Goal: Transaction & Acquisition: Book appointment/travel/reservation

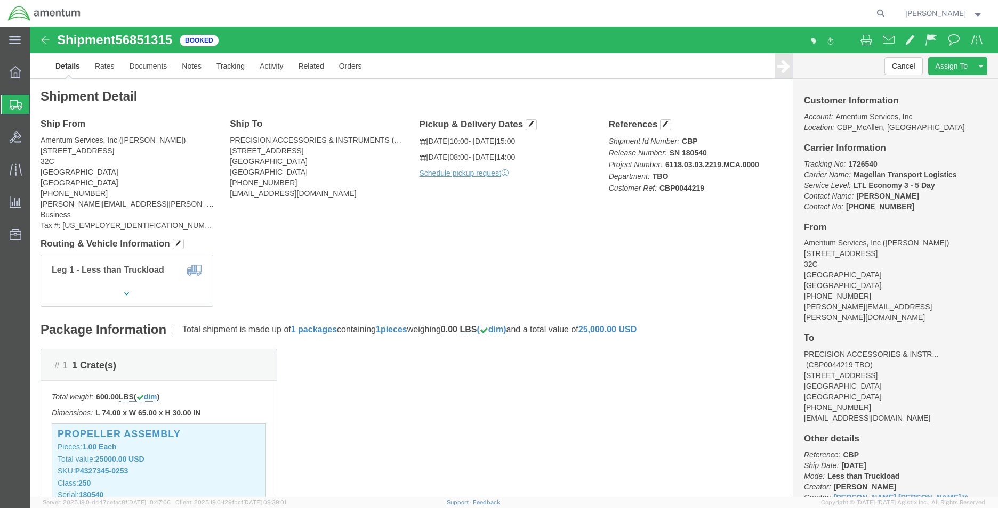
click at [0, 0] on span "Create Shipment" at bounding box center [0, 0] width 0 height 0
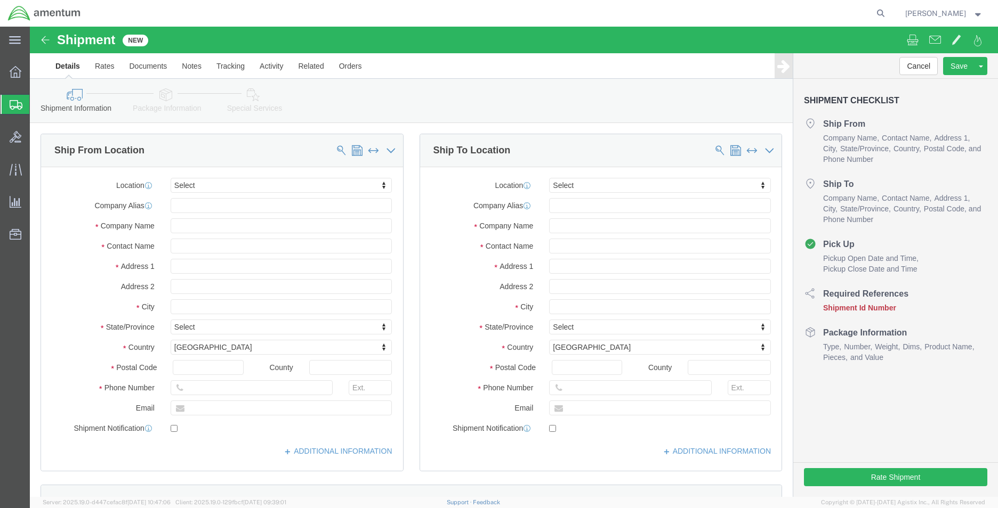
select select
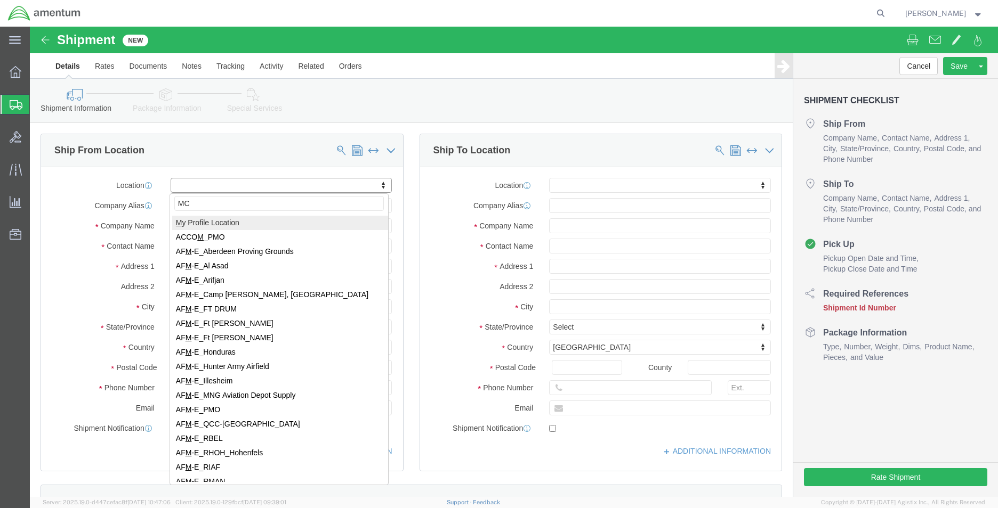
type input "MCA"
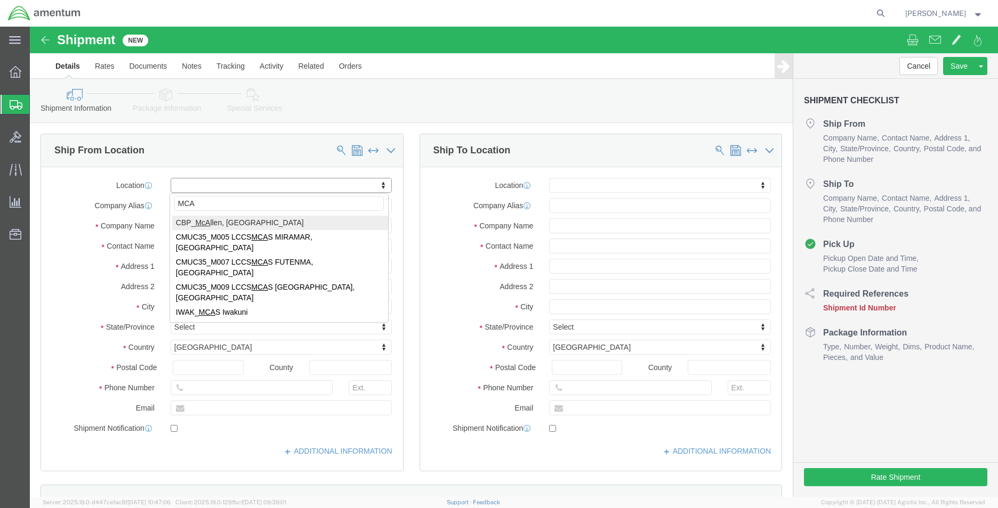
select select "49941"
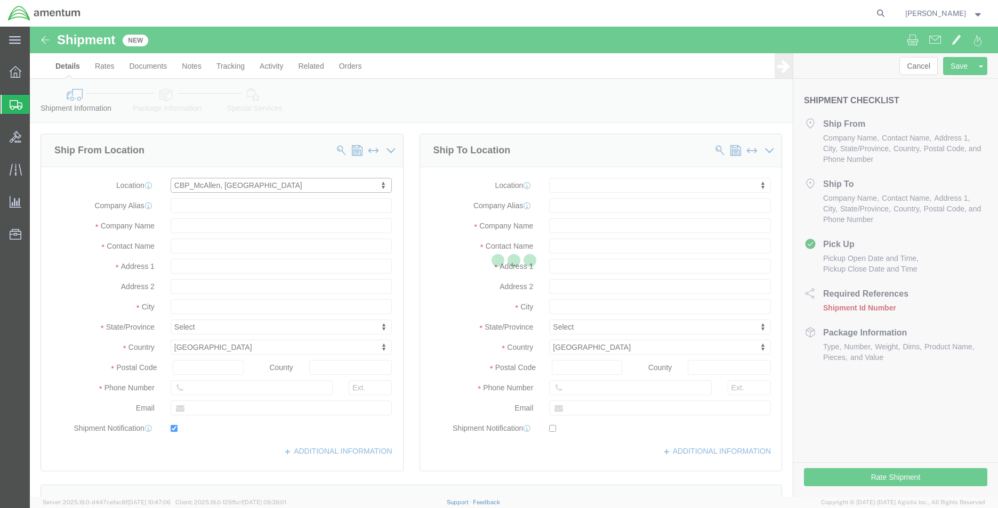
type input "[STREET_ADDRESS]"
type input "32C"
type input "78503"
type input "[PHONE_NUMBER]"
type input "[PERSON_NAME][EMAIL_ADDRESS][PERSON_NAME][DOMAIN_NAME]"
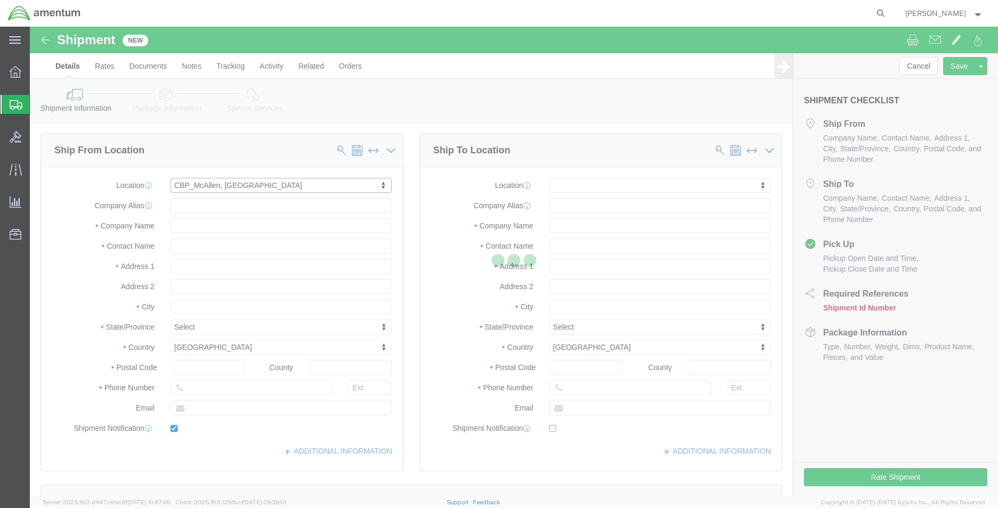
checkbox input "true"
type input "Amentum Services, Inc"
type input "[PERSON_NAME]"
type input "McAllen"
select select "TX"
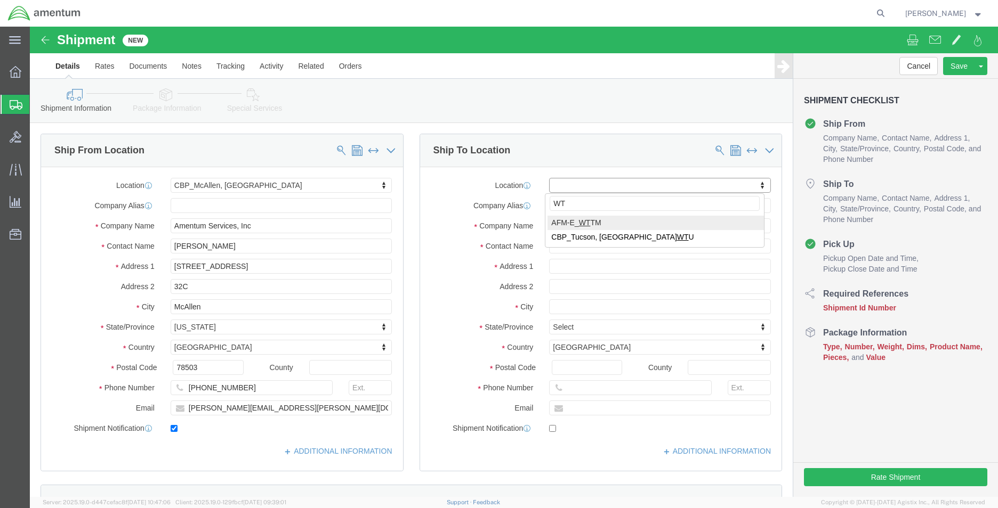
type input "W"
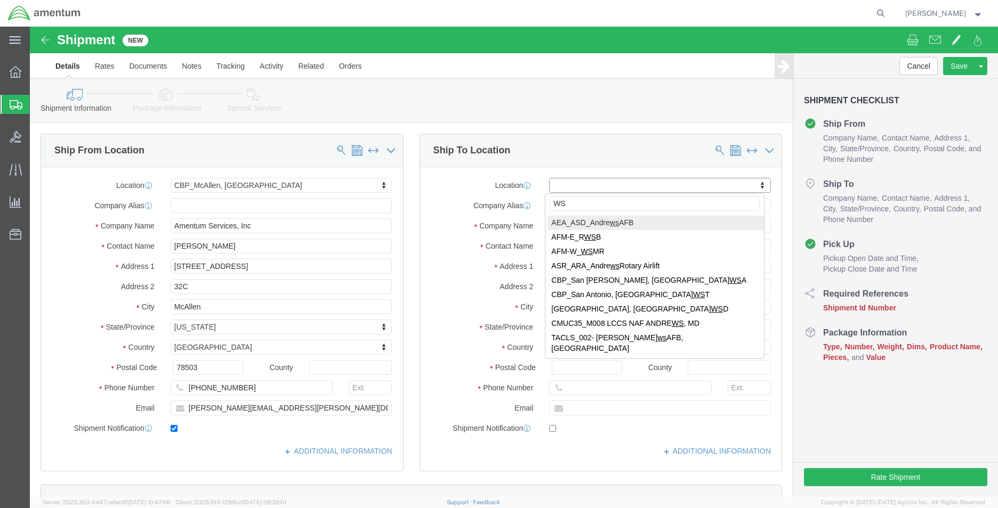
type input "WST"
select select "49945"
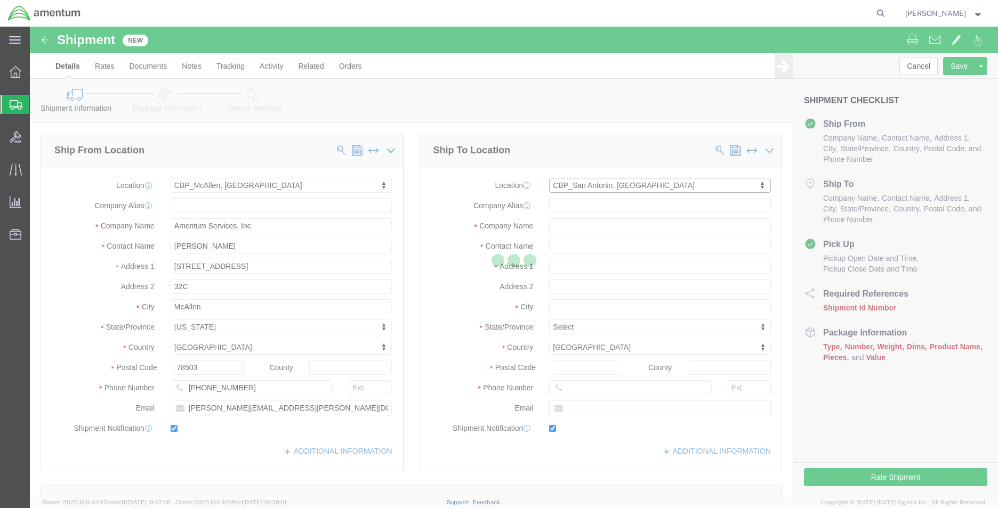
type input "457 Sandau Rd"
type input "Bldg. #2"
type input "78216"
type input "210-308-4864"
type input "alison.k.godoy@associates.cbp.dhs.gov"
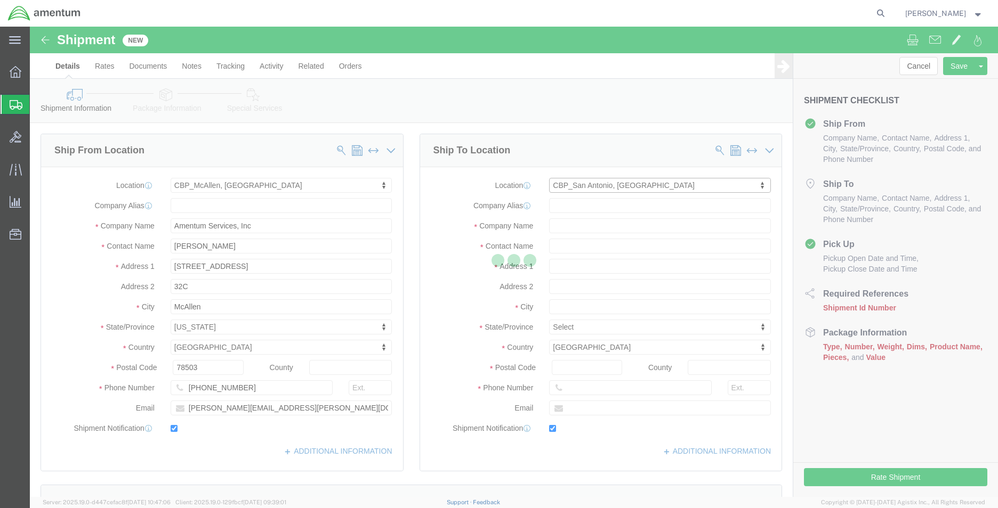
checkbox input "true"
type input "Amentum Services, Inc"
type input "ALISON GODOY"
type input "San Antonio"
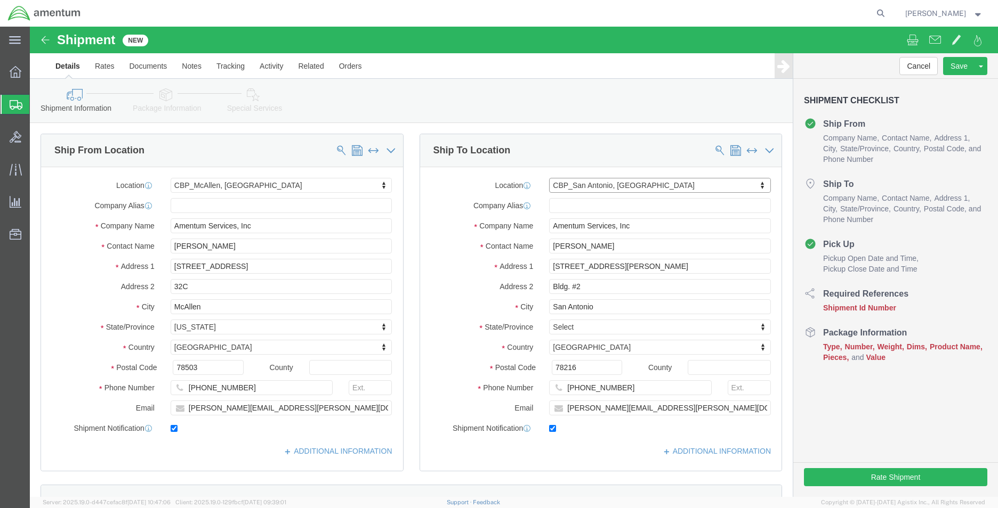
select select "TX"
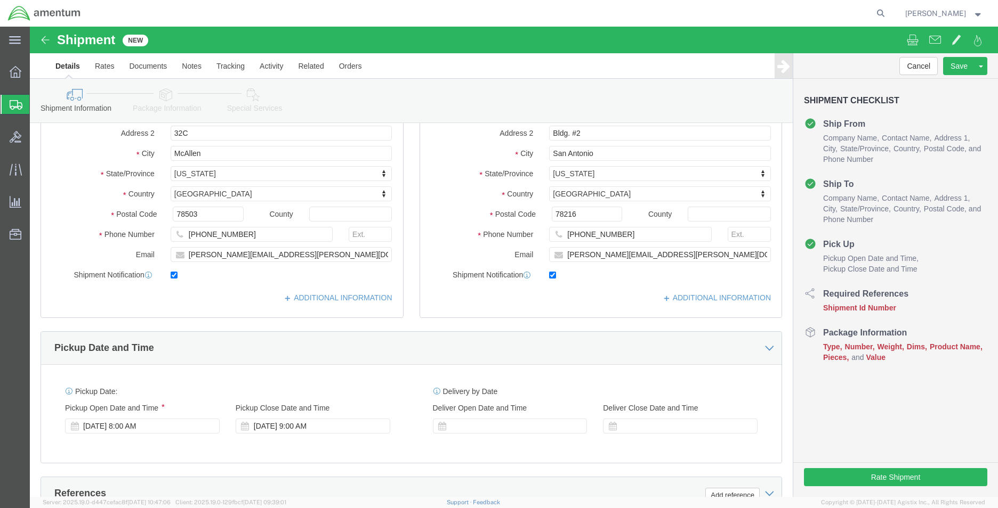
scroll to position [160, 0]
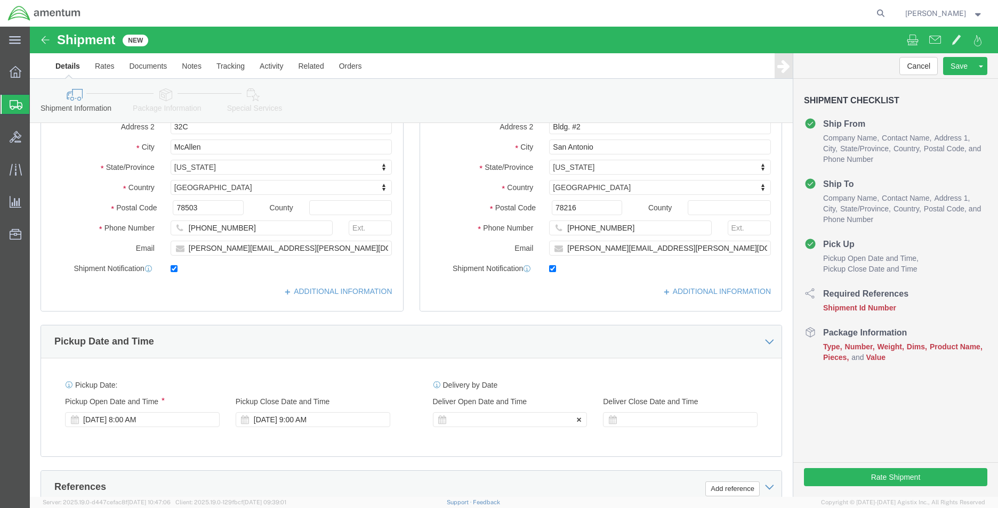
click div
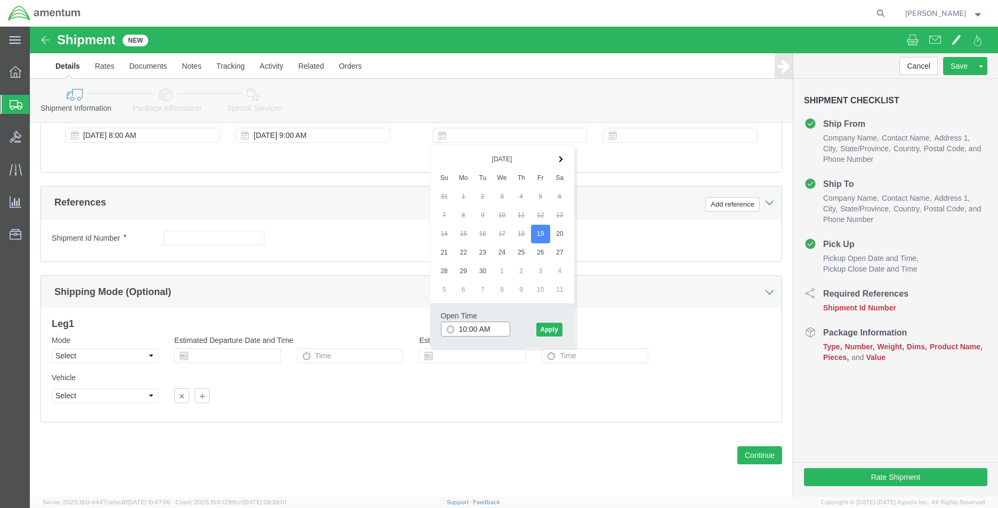
type input "8:00 AM"
click button "Apply"
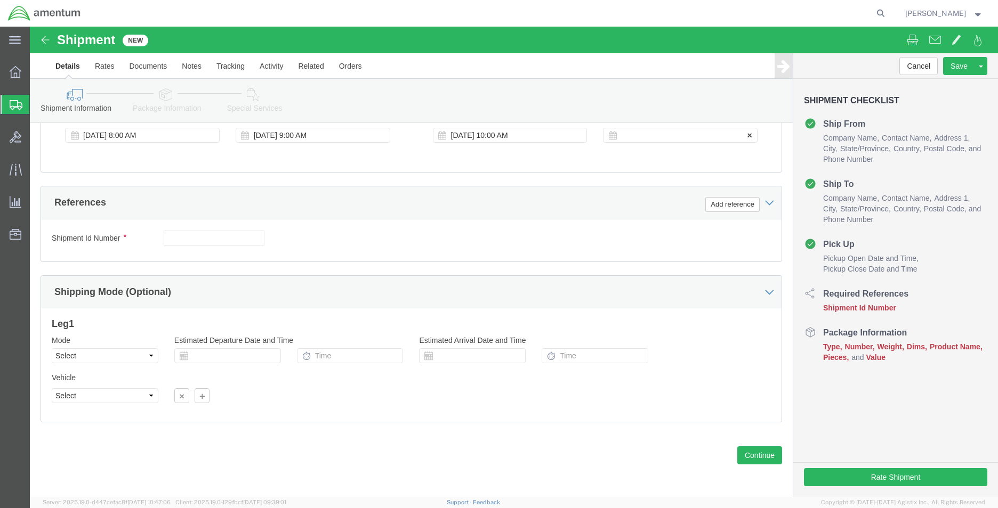
click div
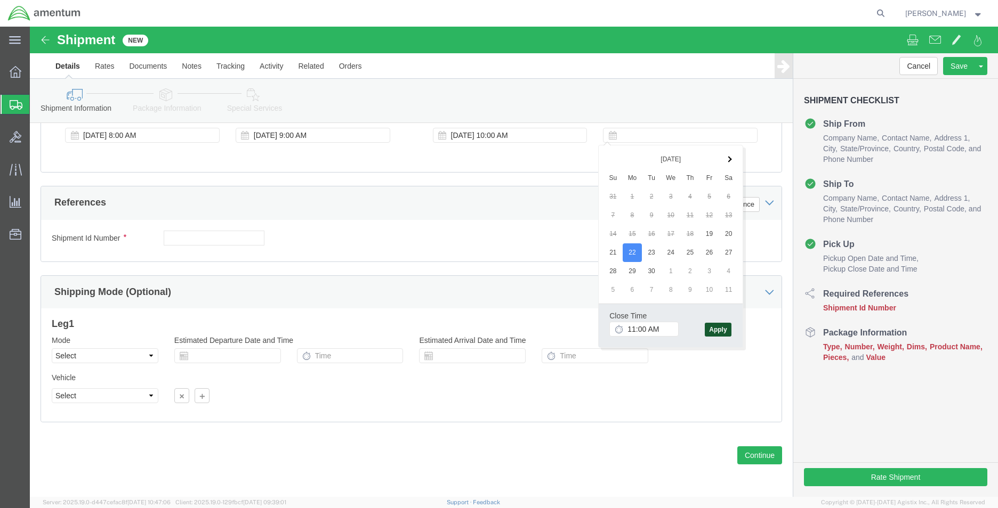
click button "Apply"
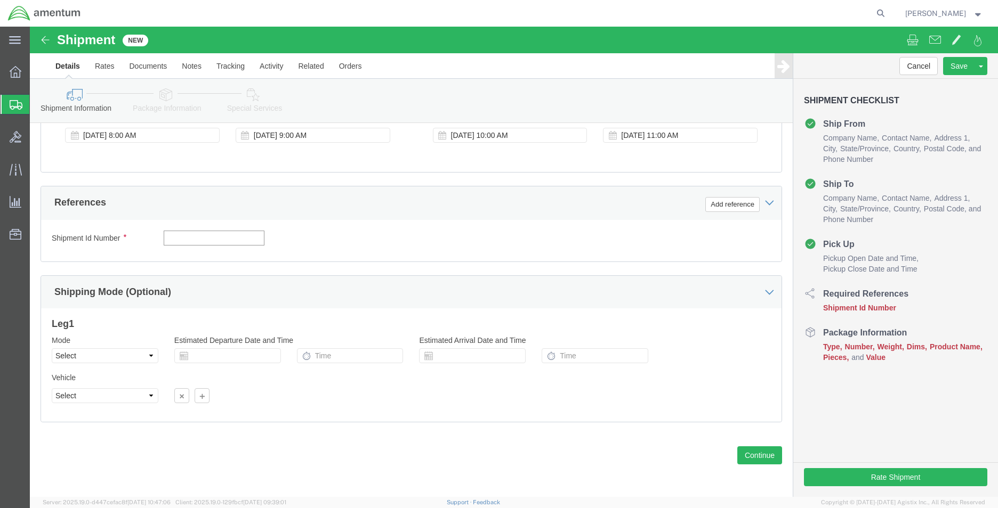
click input "text"
type input "CBP"
click button "Add reference"
click select "Select Account Type Activity ID Airline Appointment Number ASN Batch Request # …"
select select "DEPT"
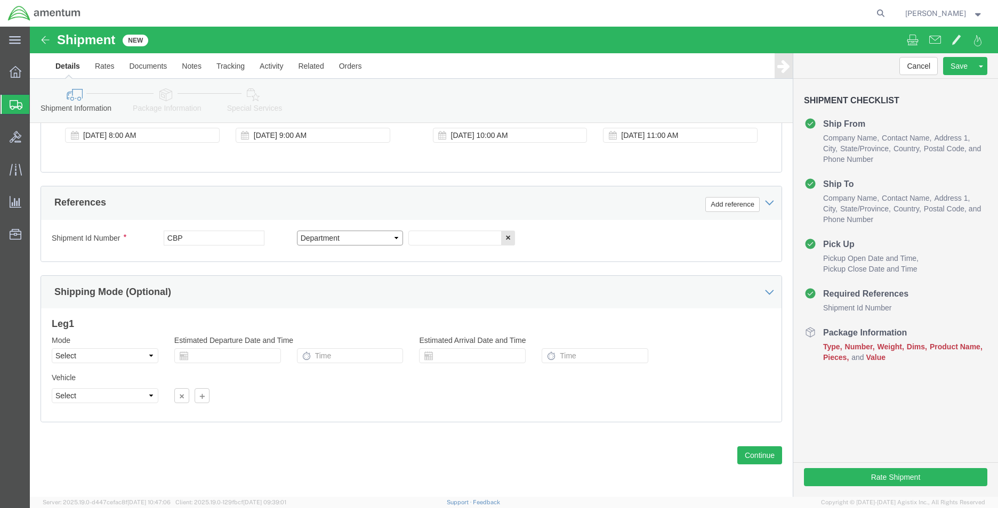
click select "Select Account Type Activity ID Airline Appointment Number ASN Batch Request # …"
click input "text"
type input "WST"
click button "Add reference"
click select "Select Account Type Activity ID Airline Appointment Number ASN Batch Request # …"
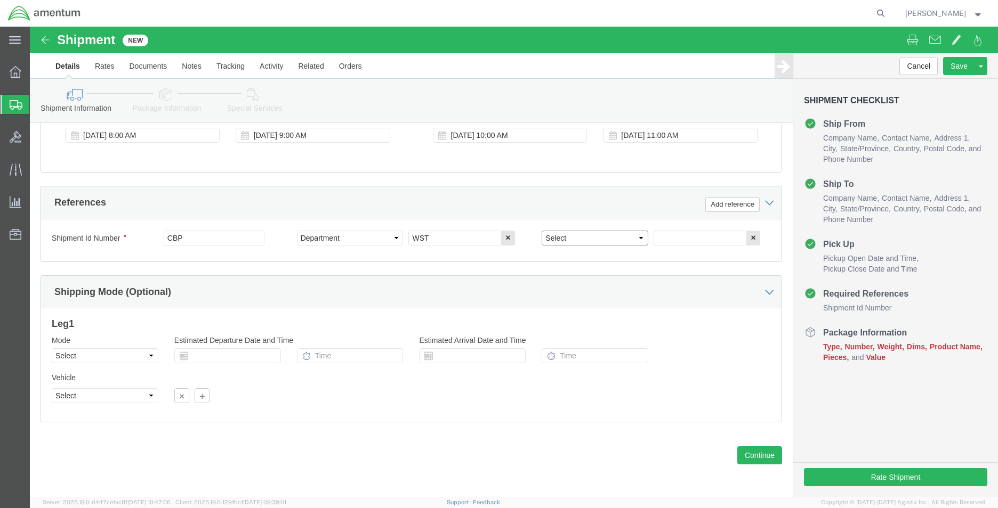
select select "CUSTREF"
click select "Select Account Type Activity ID Airline Appointment Number ASN Batch Request # …"
click input "text"
type input "614-001871"
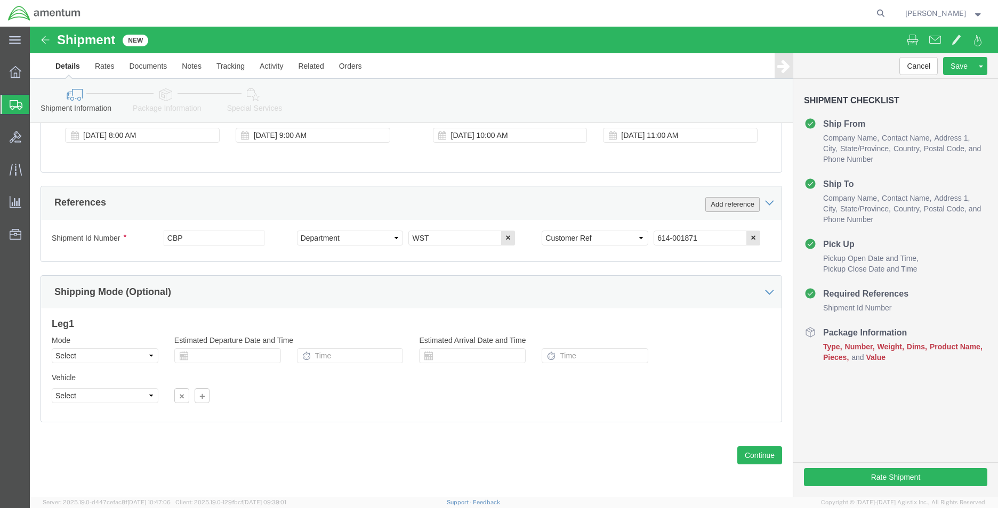
click button "Add reference"
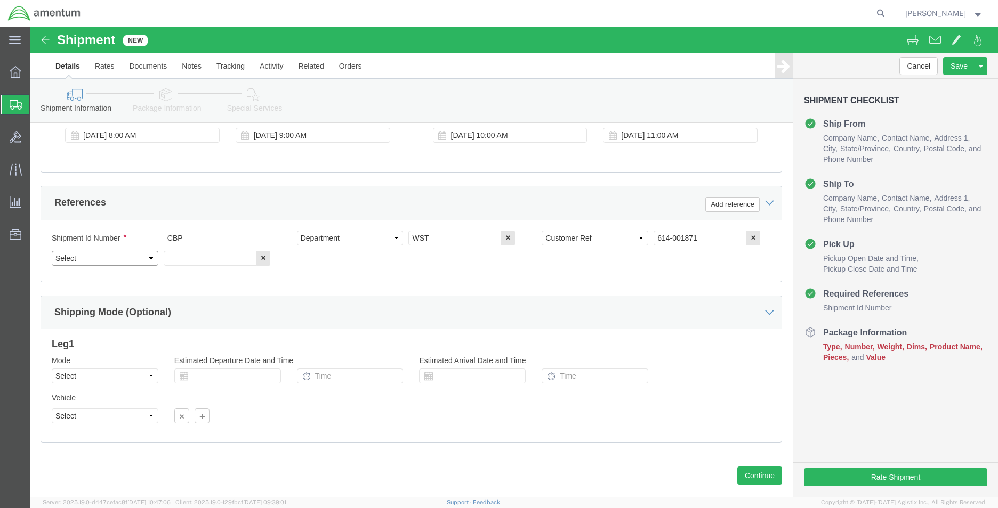
click select "Select Account Type Activity ID Airline Appointment Number ASN Batch Request # …"
select select "PROJNUM"
click select "Select Account Type Activity ID Airline Appointment Number ASN Batch Request # …"
click div "Previous Continue"
click input "text"
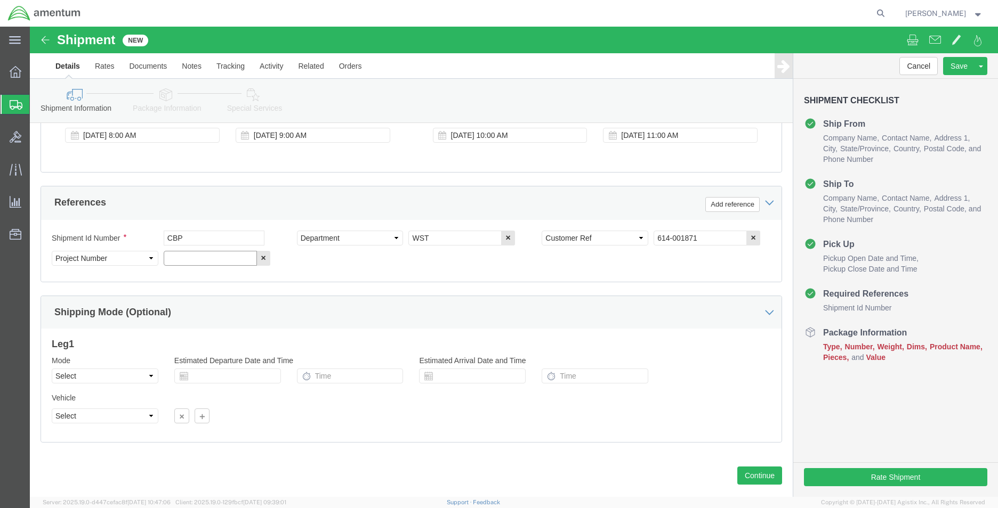
paste input "6118.03.03.2219.MCA.0000"
type input "6118.03.03.2219.MCA.0000"
click button "Continue"
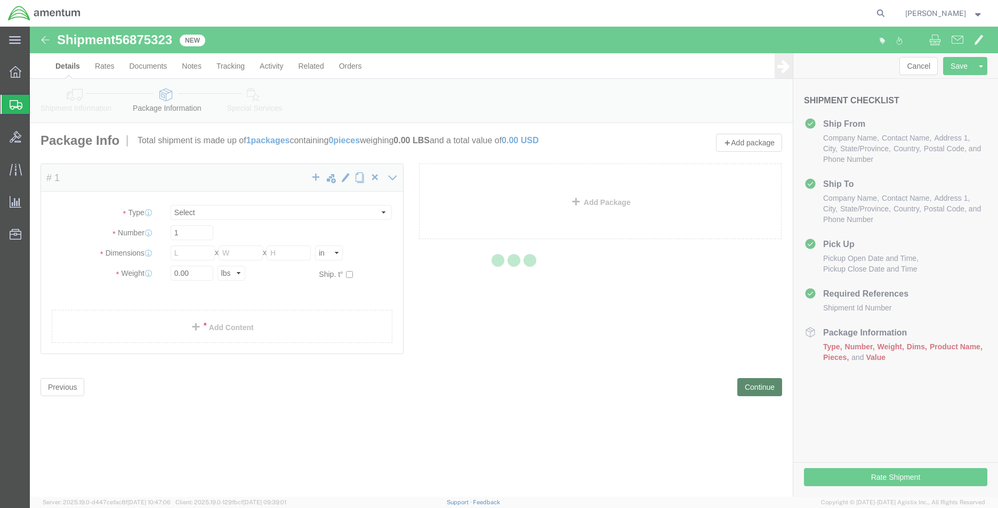
select select "CBOX"
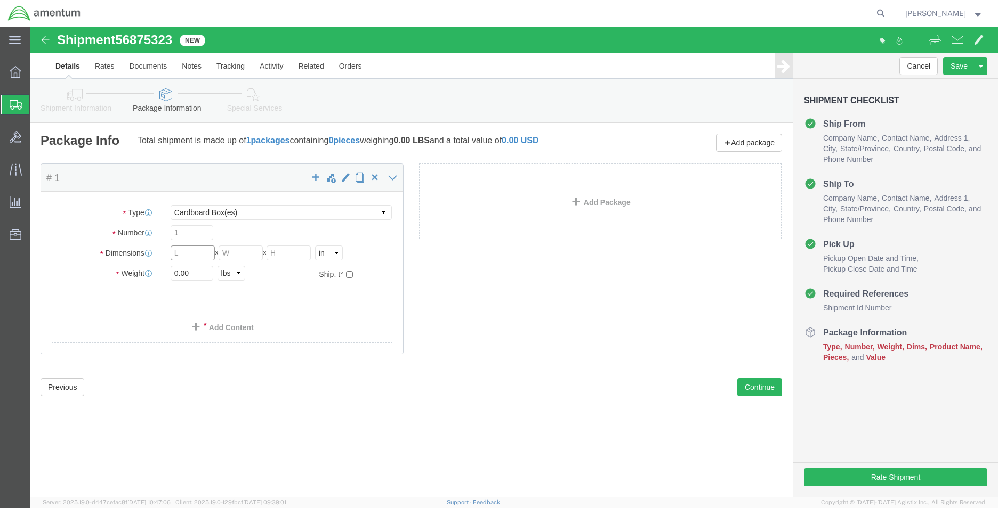
click input "text"
type input "12"
type input "10"
type input "1"
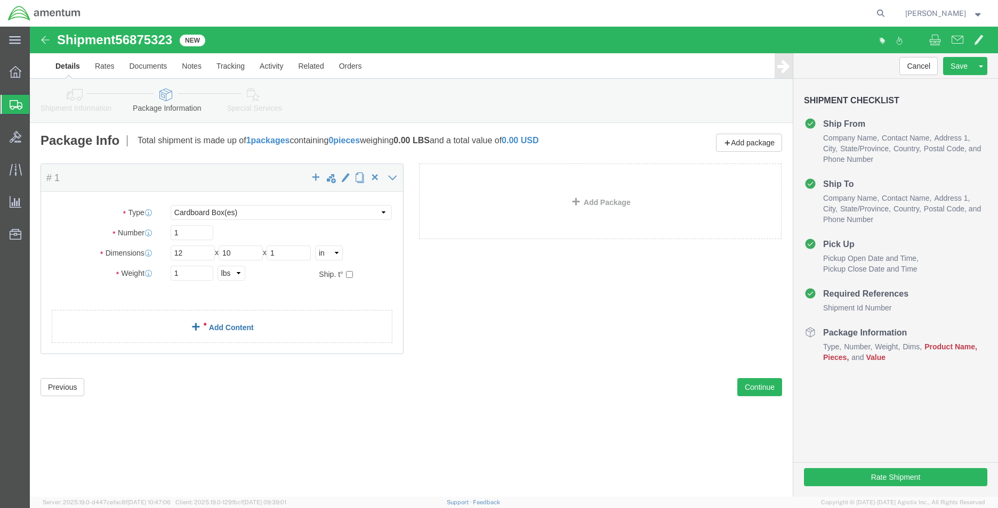
click link "Add Content"
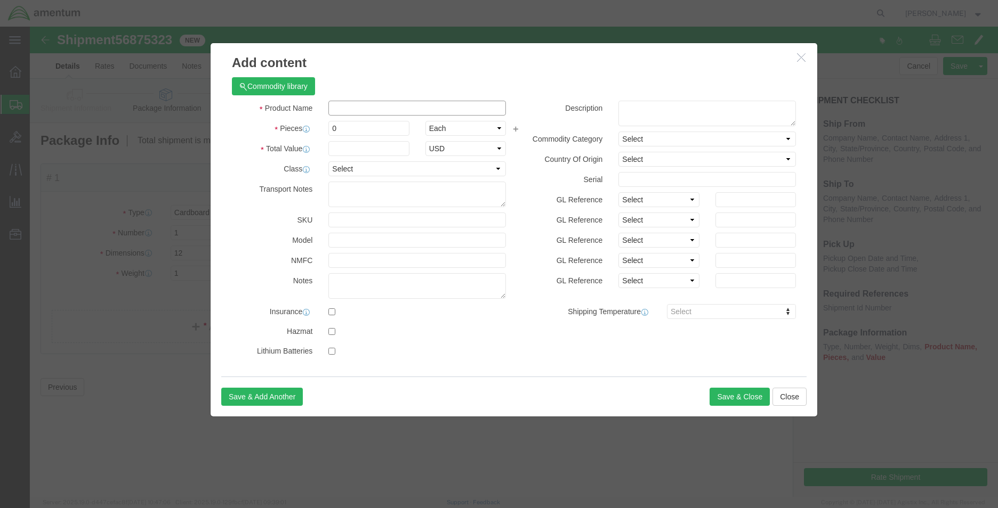
click input "text"
type input "A"
click input "text"
type input "CLAMP"
type input "1"
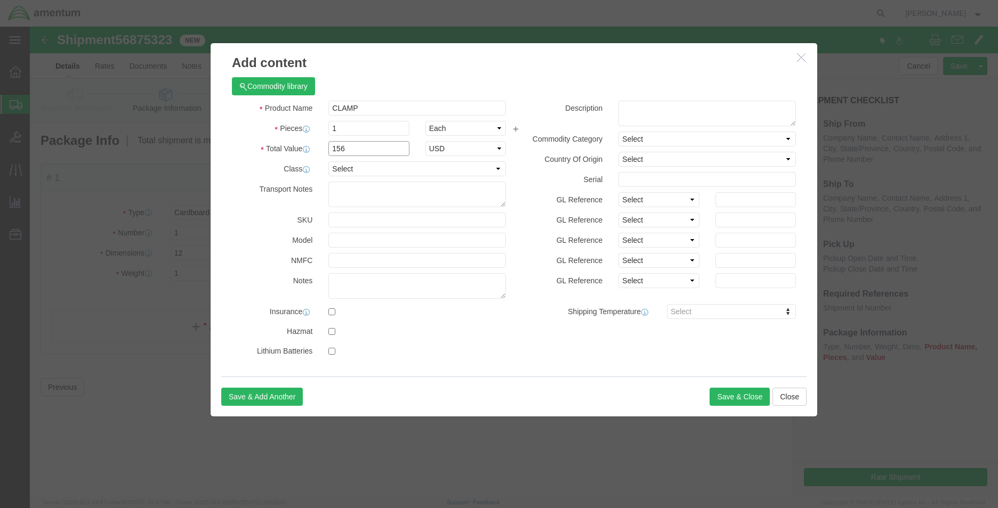
type input "156"
select select "USD"
type input "15"
click textarea
click textarea "CLAMP"
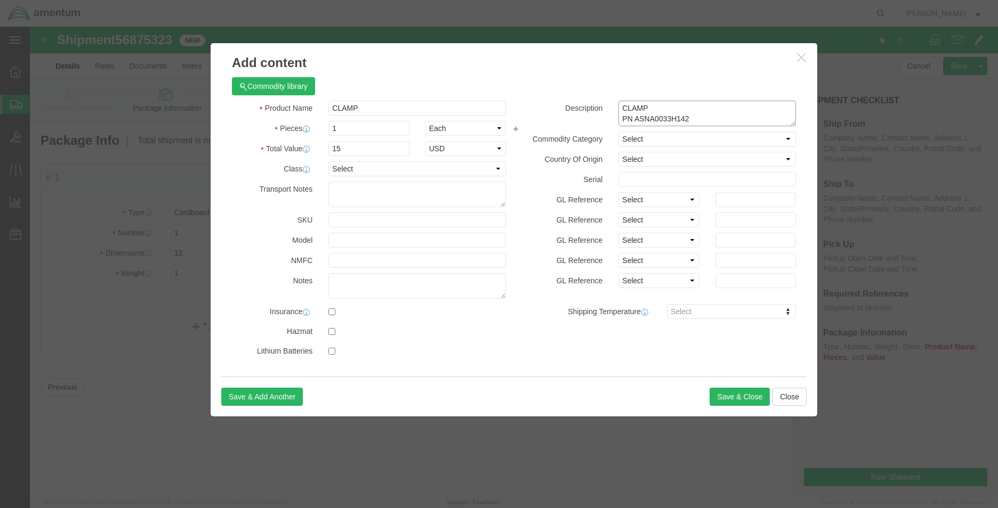
drag, startPoint x: 640, startPoint y: 91, endPoint x: 654, endPoint y: 95, distance: 14.3
click textarea "CLAMP PN ASNA0033H142"
type textarea "CLAMP PN ASNA0033H142"
click button "Save & Close"
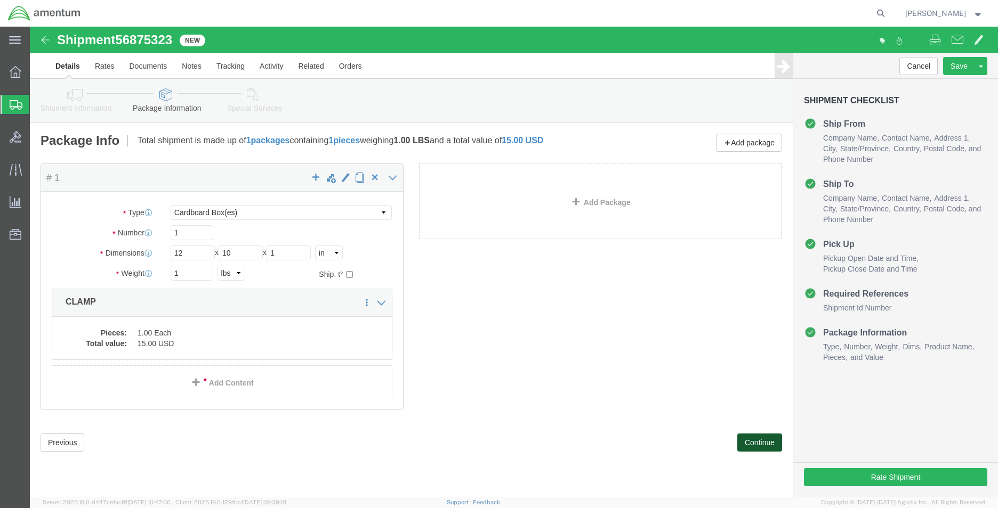
click button "Continue"
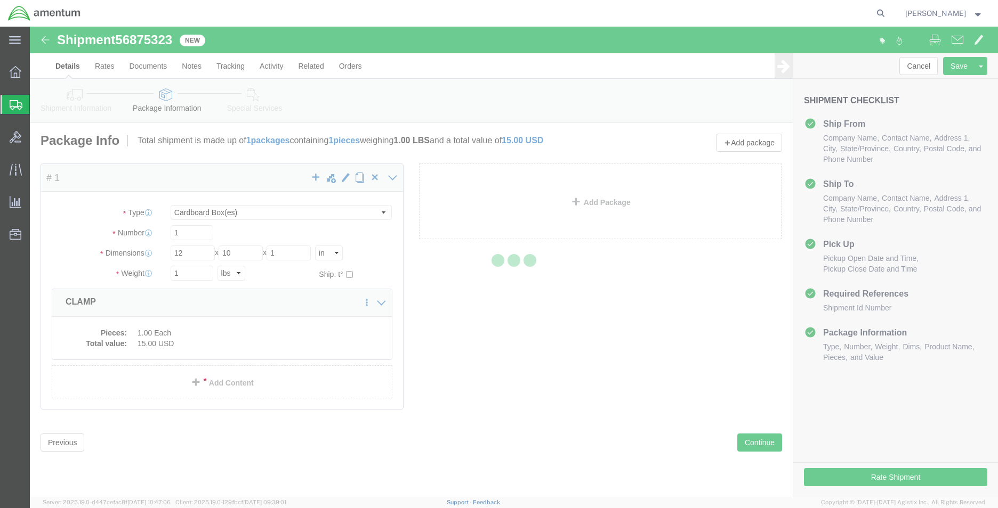
select select
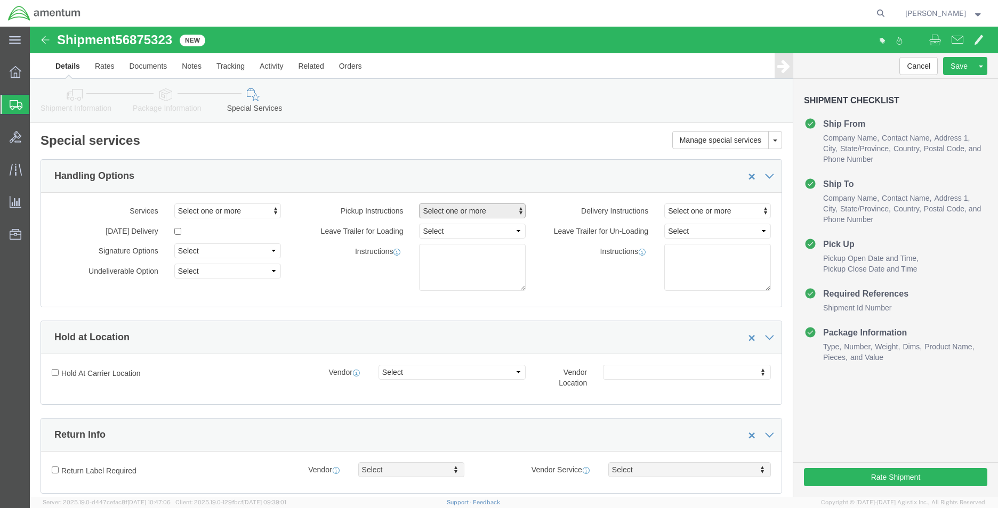
click span "Select one or more"
click link "Site Support"
select select "PICKUP_SITE_SUPPORT"
click div "Services Select one or more Air Ride Truck Blanket Wrap Carnet Consolidated Shi…"
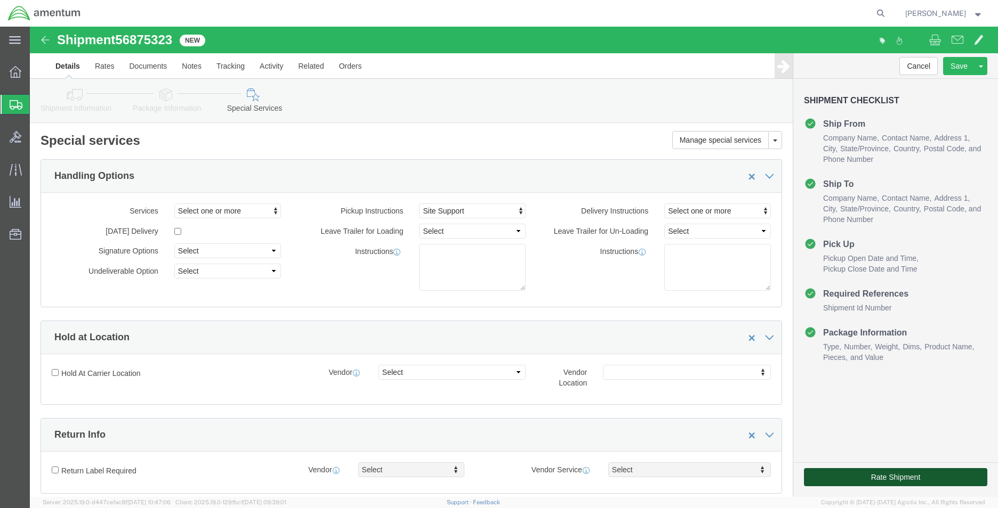
click button "Rate Shipment"
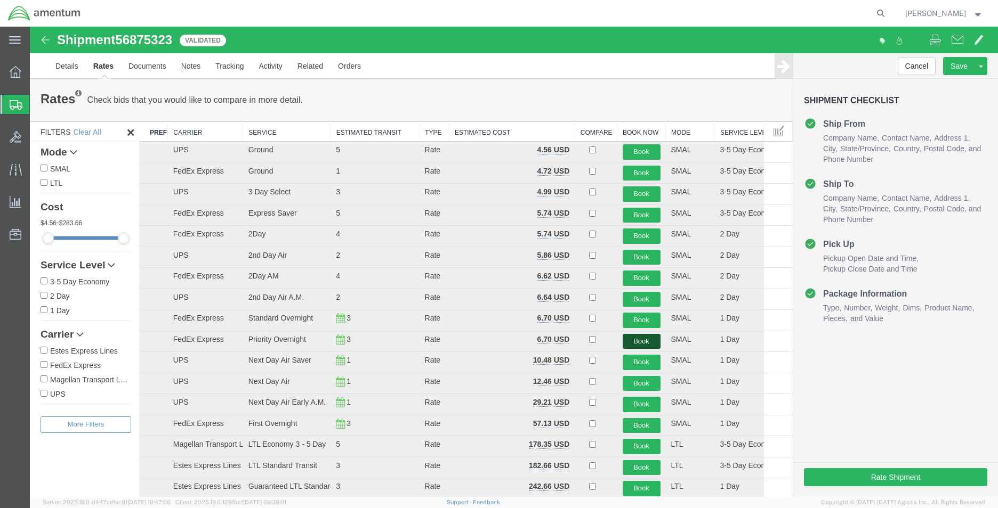
click at [638, 338] on button "Book" at bounding box center [641, 341] width 38 height 15
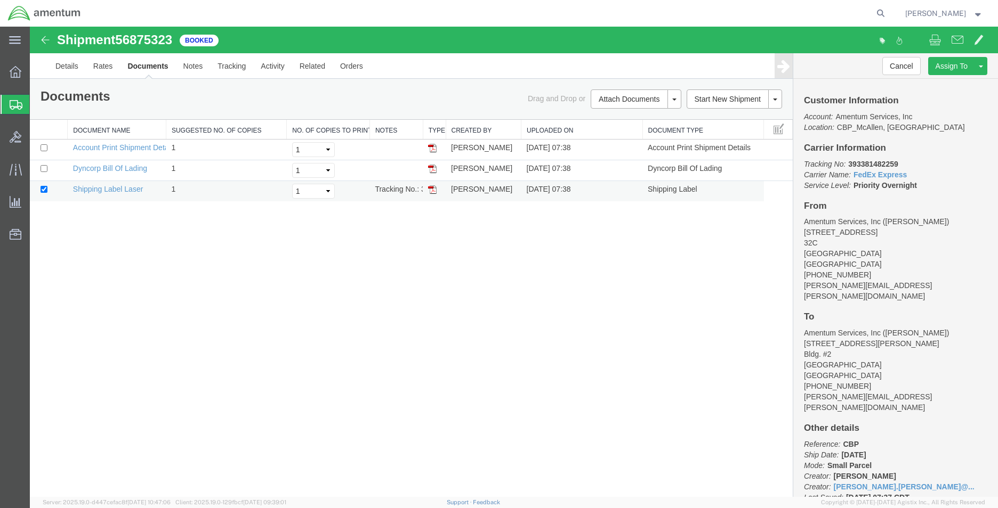
click at [431, 191] on img at bounding box center [432, 189] width 9 height 9
drag, startPoint x: 433, startPoint y: 187, endPoint x: 435, endPoint y: 303, distance: 116.7
click at [433, 187] on img at bounding box center [432, 189] width 9 height 9
